Goal: Task Accomplishment & Management: Complete application form

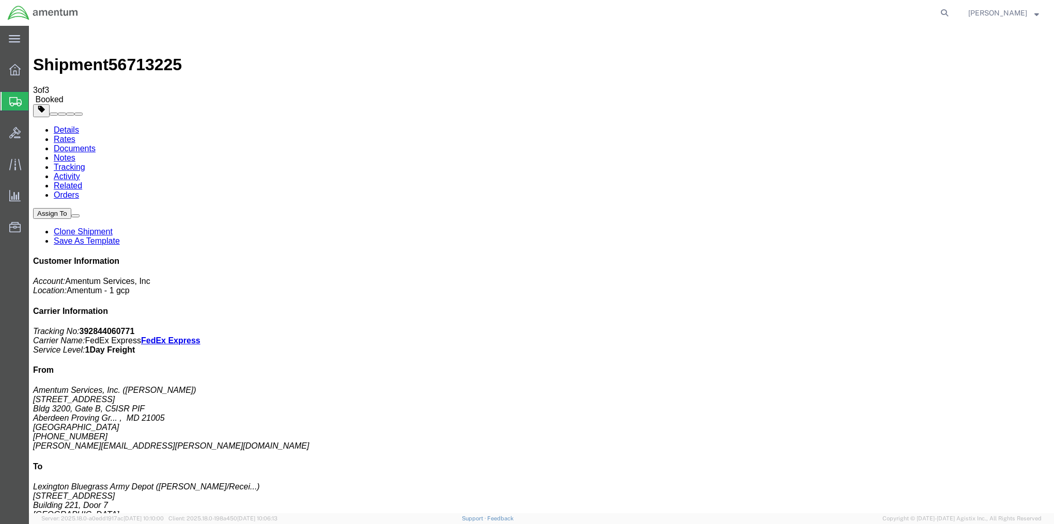
click at [0, 0] on span "Create Shipment" at bounding box center [0, 0] width 0 height 0
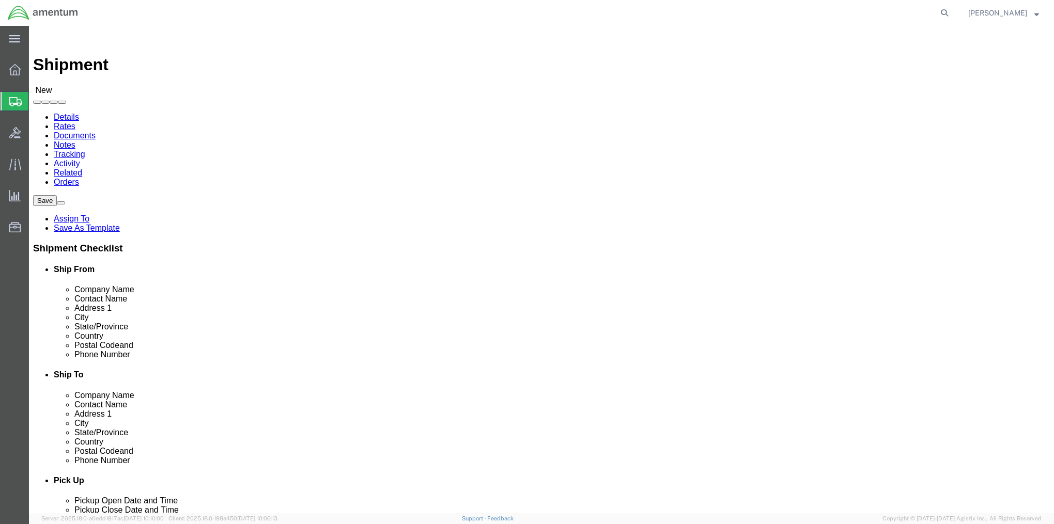
select select "MYPROFILE"
select select "MD"
click link "ADDITIONAL INFORMATION"
click input "text"
type input "[PERSON_NAME]"
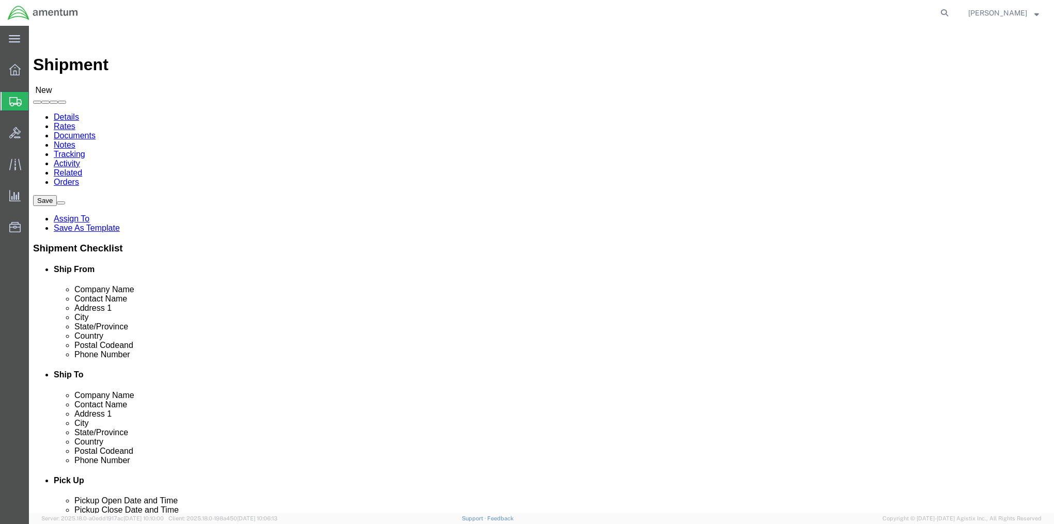
click p "- [DEMOGRAPHIC_DATA] Army C5ISR PIF-South - ([PERSON_NAME]) [STREET_ADDRESS][PE…"
select select "VA"
type input "[PERSON_NAME]"
